Goal: Transaction & Acquisition: Purchase product/service

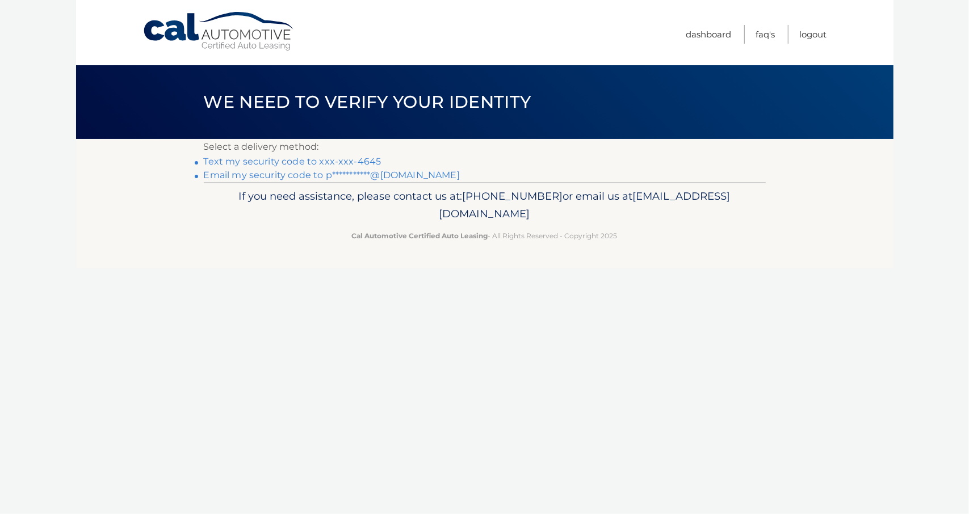
click at [246, 164] on link "Text my security code to xxx-xxx-4645" at bounding box center [293, 161] width 178 height 11
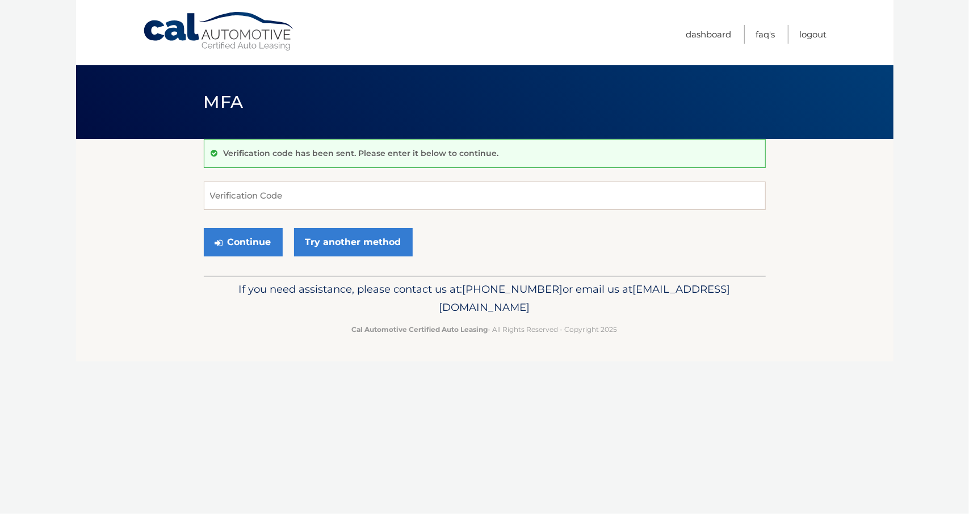
click at [271, 198] on input "Verification Code" at bounding box center [485, 196] width 562 height 28
type input "974161"
click at [250, 254] on button "Continue" at bounding box center [243, 242] width 79 height 28
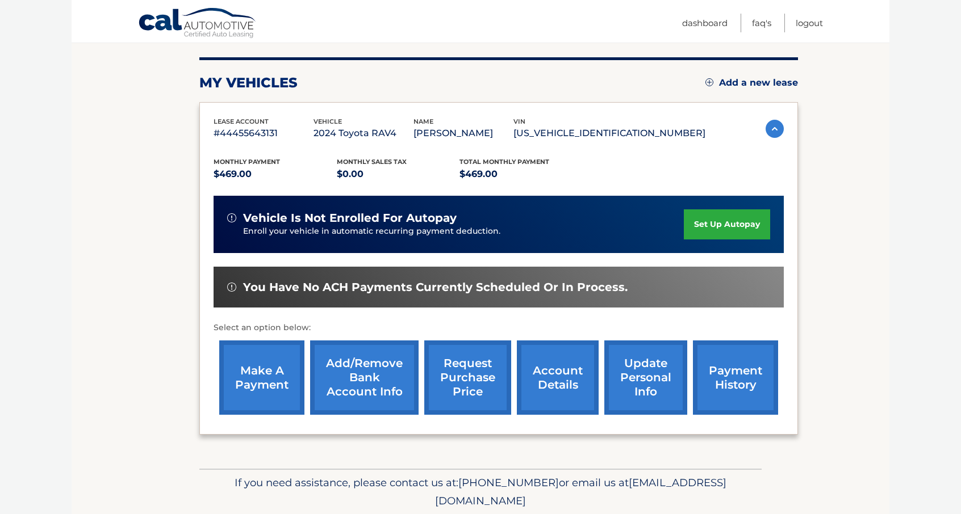
scroll to position [173, 0]
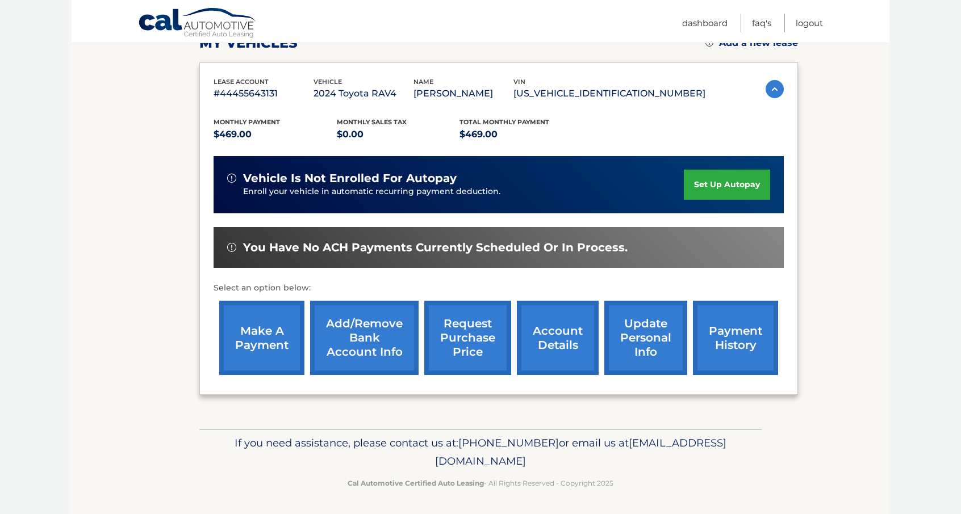
click at [262, 344] on link "make a payment" at bounding box center [261, 338] width 85 height 74
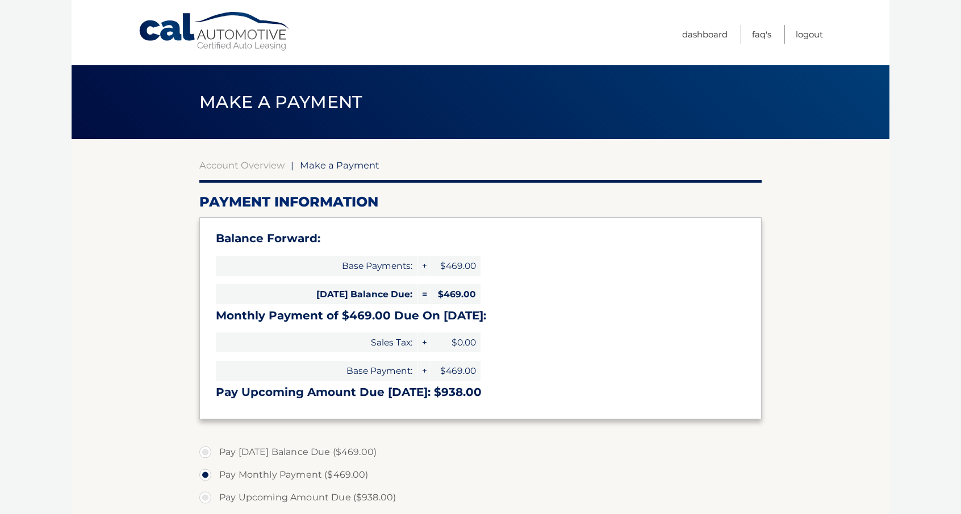
select select "MTVlNzBkMjgtY2RlMy00NmVmLTg0MDAtZTRjOWRhYjE0NDdl"
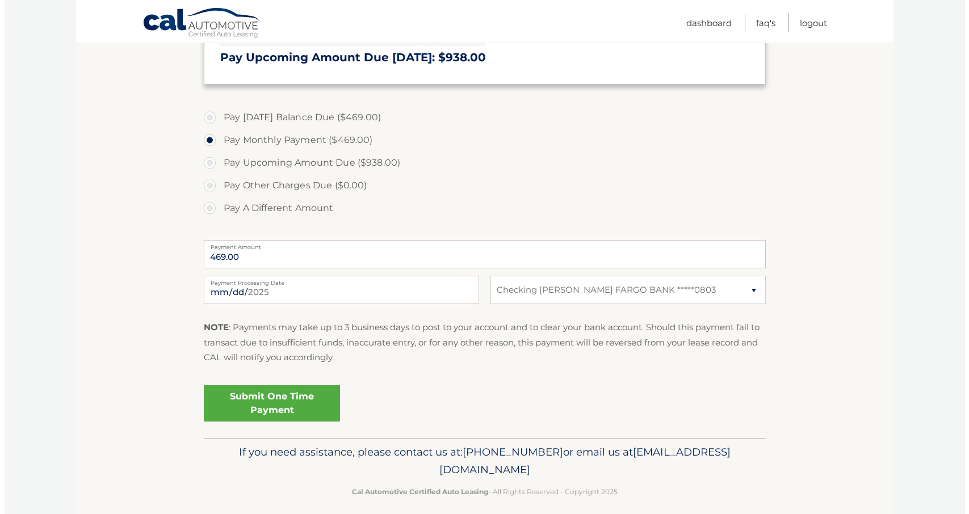
scroll to position [337, 0]
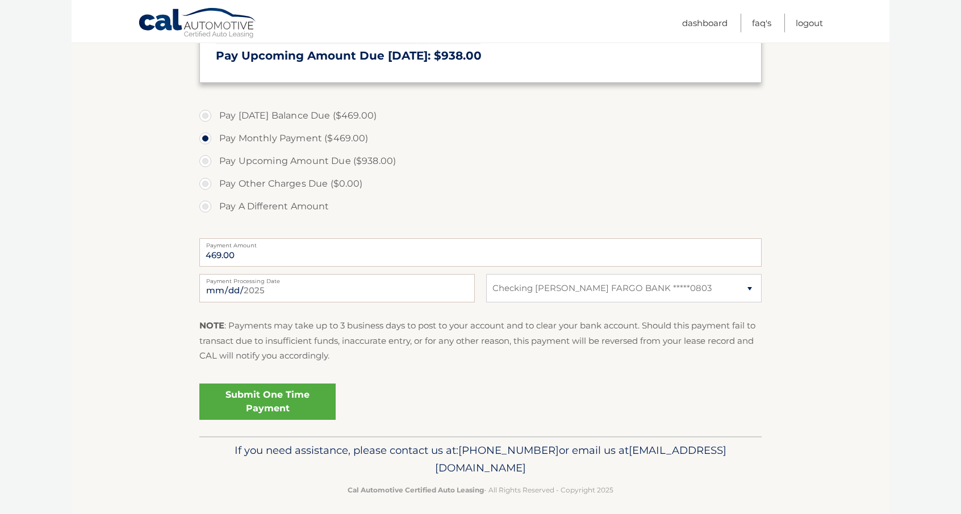
click at [280, 404] on link "Submit One Time Payment" at bounding box center [267, 402] width 136 height 36
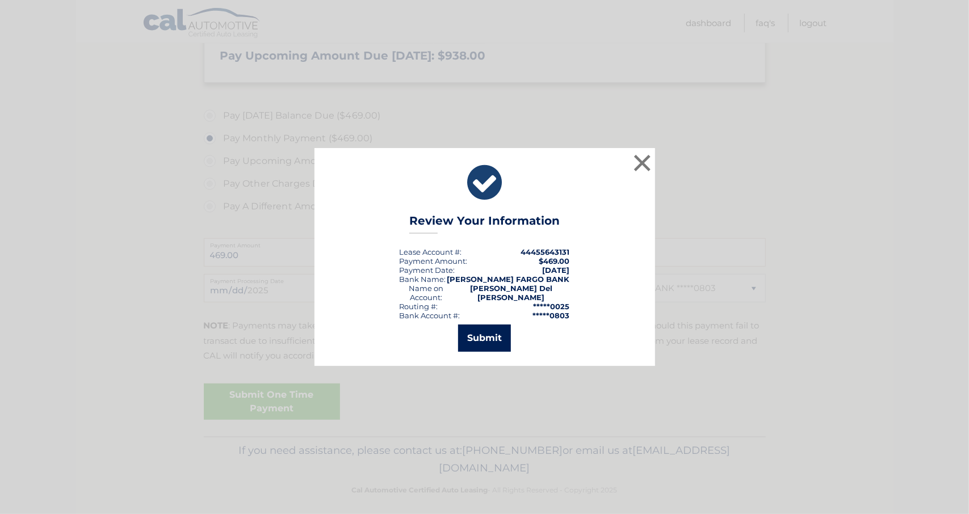
click at [487, 336] on button "Submit" at bounding box center [484, 338] width 53 height 27
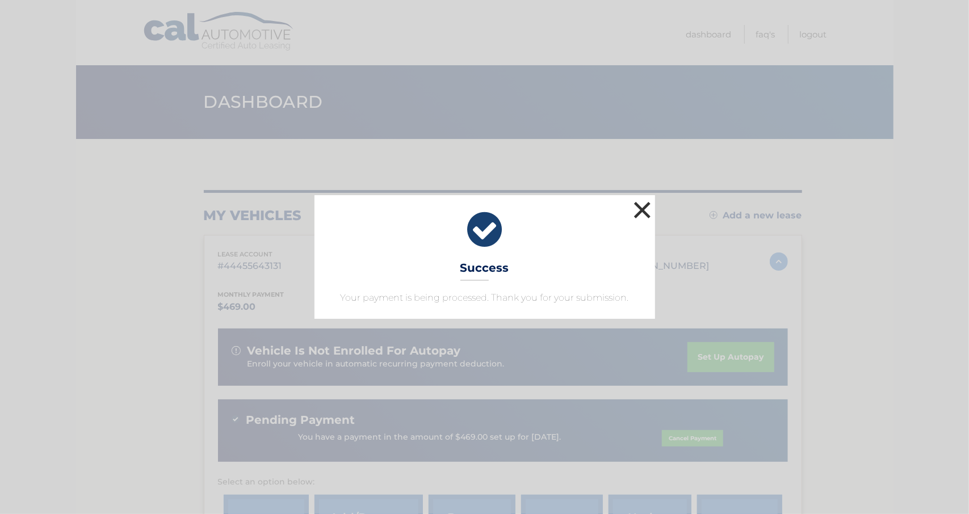
click at [639, 206] on button "×" at bounding box center [642, 210] width 23 height 23
